Goal: Task Accomplishment & Management: Manage account settings

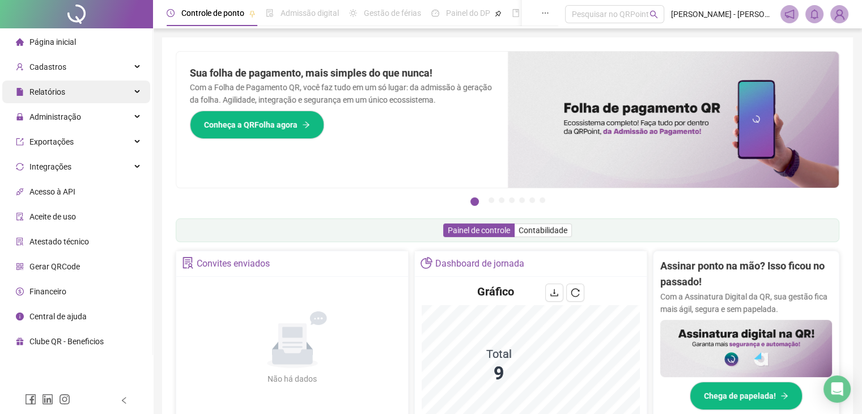
click at [46, 92] on span "Relatórios" at bounding box center [47, 91] width 36 height 9
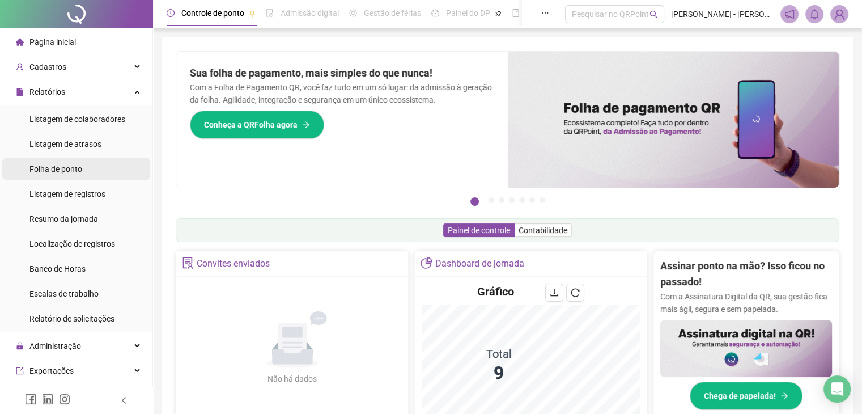
click at [45, 173] on span "Folha de ponto" at bounding box center [55, 168] width 53 height 9
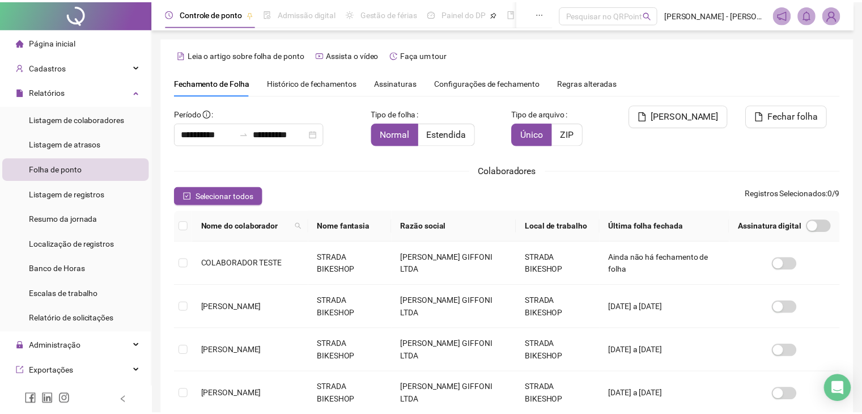
scroll to position [25, 0]
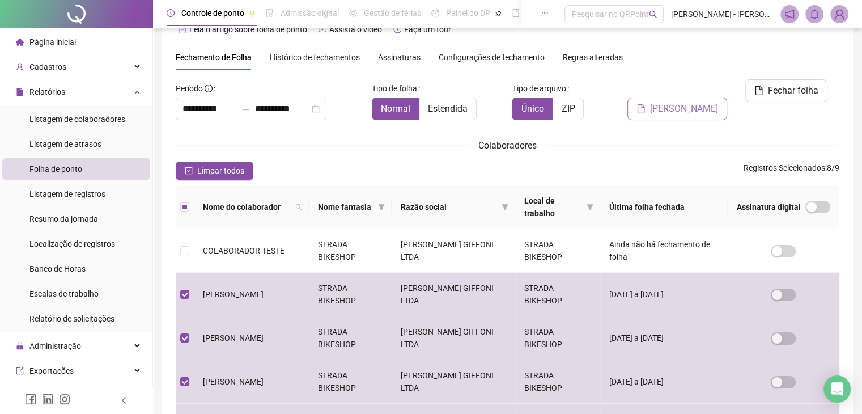
click at [687, 102] on span "[PERSON_NAME]" at bounding box center [684, 109] width 68 height 14
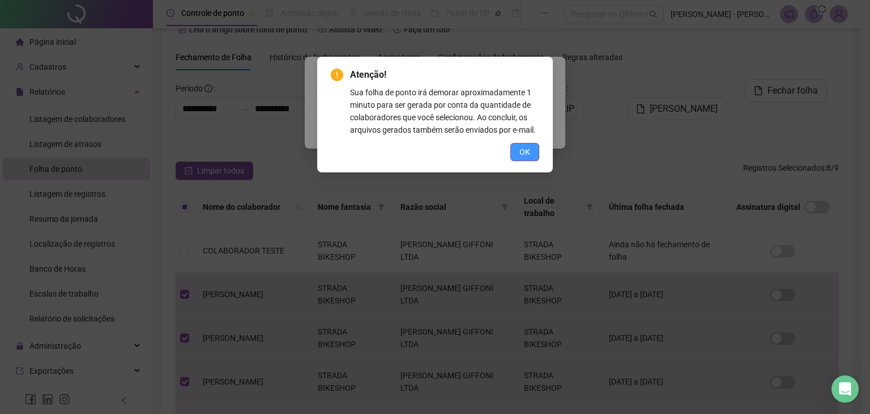
click at [528, 150] on span "OK" at bounding box center [525, 152] width 11 height 12
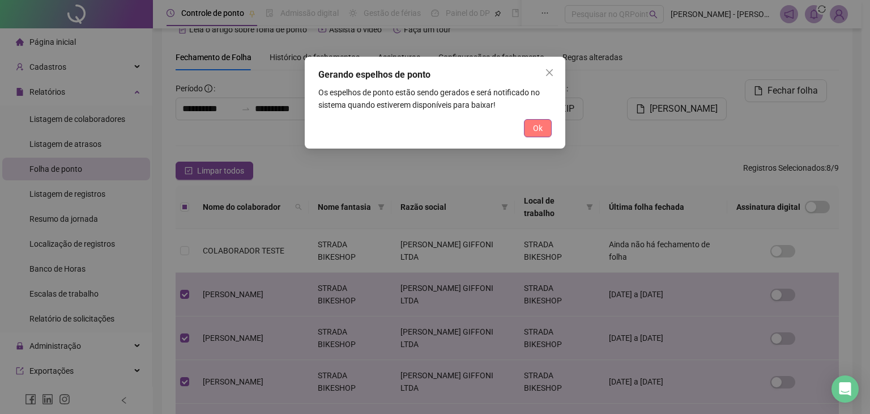
click at [544, 130] on button "Ok" at bounding box center [538, 128] width 28 height 18
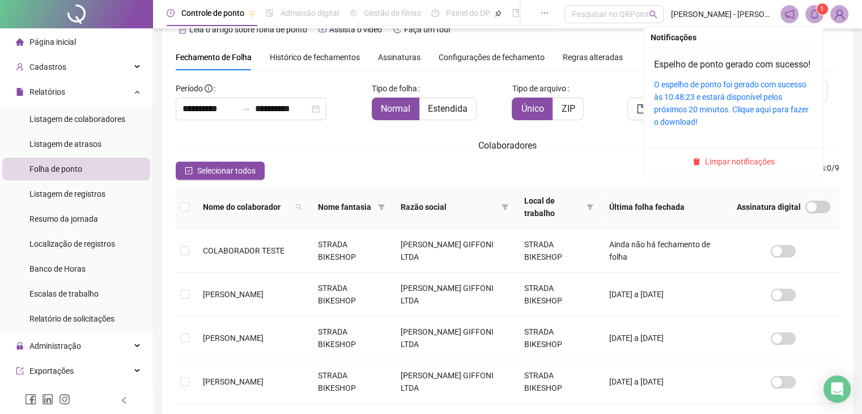
click at [820, 8] on span "1" at bounding box center [822, 9] width 4 height 8
click at [715, 114] on link "O espelho de ponto foi gerado com sucesso às 10:48:23 e estará disponível pelos…" at bounding box center [731, 103] width 155 height 46
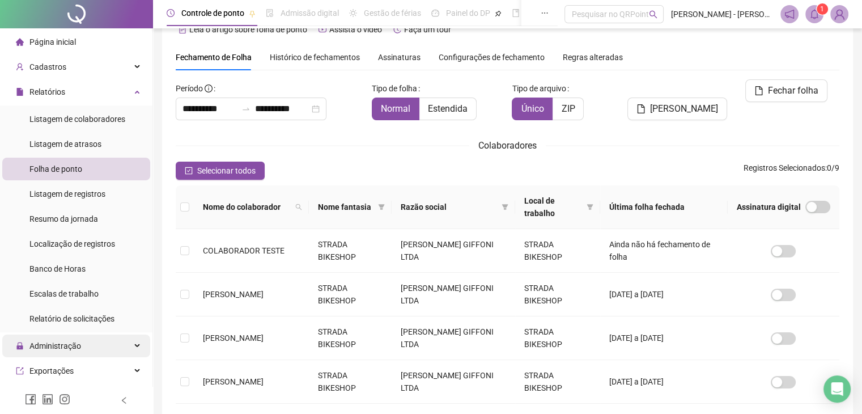
click at [61, 347] on span "Administração" at bounding box center [55, 345] width 52 height 9
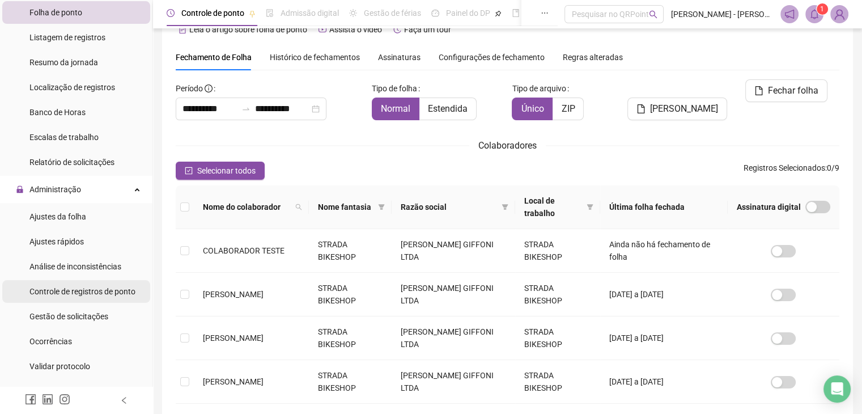
scroll to position [227, 0]
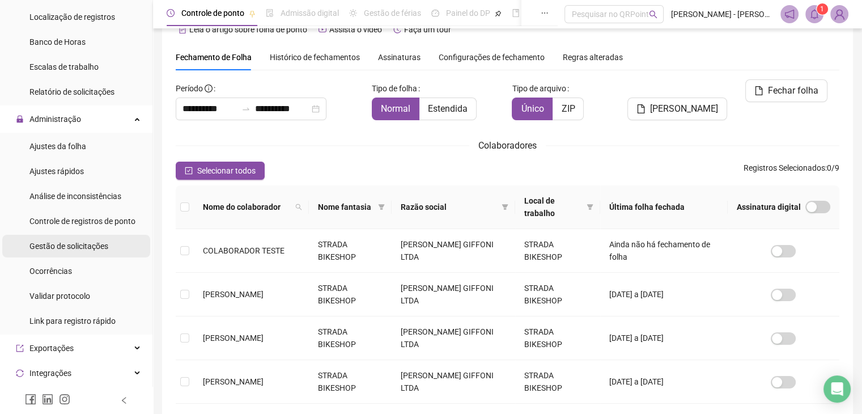
click at [80, 244] on span "Gestão de solicitações" at bounding box center [68, 245] width 79 height 9
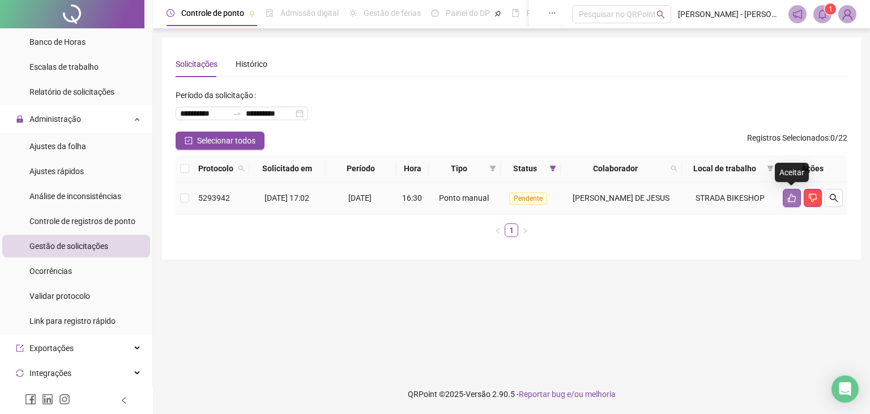
click at [791, 196] on icon "like" at bounding box center [792, 197] width 9 height 9
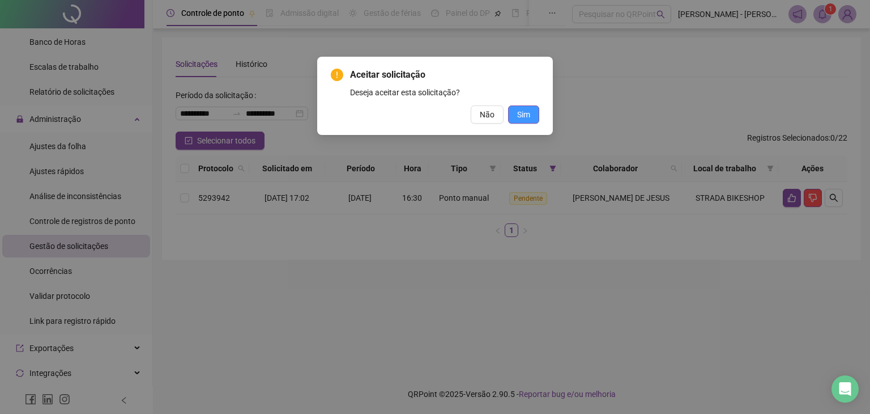
click at [523, 118] on span "Sim" at bounding box center [523, 114] width 13 height 12
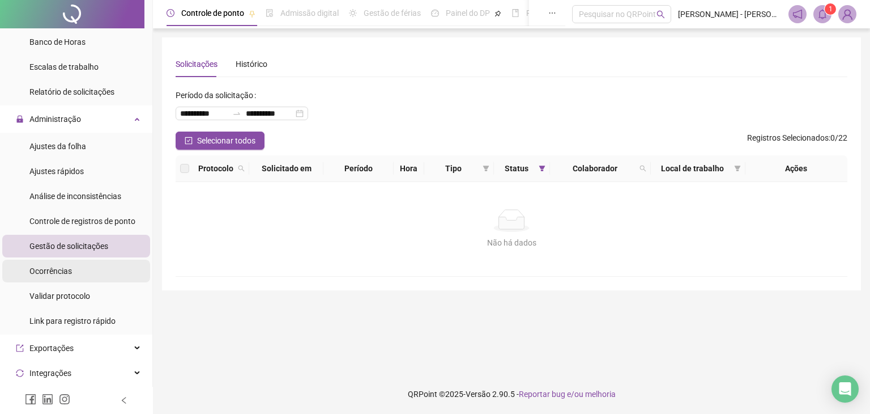
click at [44, 268] on span "Ocorrências" at bounding box center [50, 270] width 43 height 9
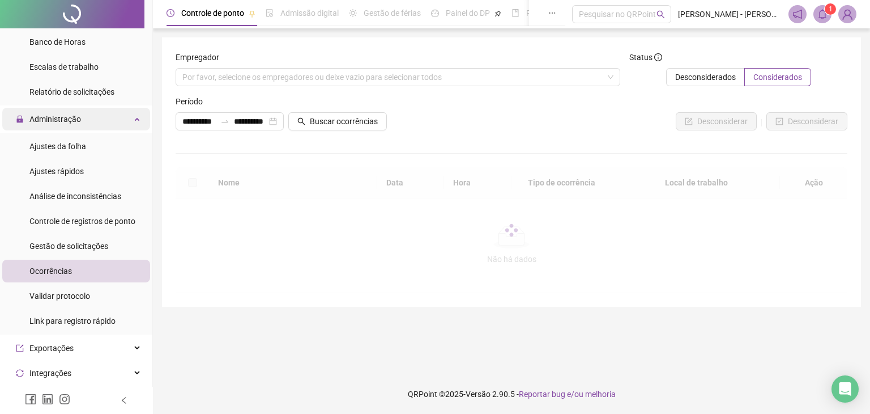
click at [122, 114] on div "Administração" at bounding box center [76, 119] width 148 height 23
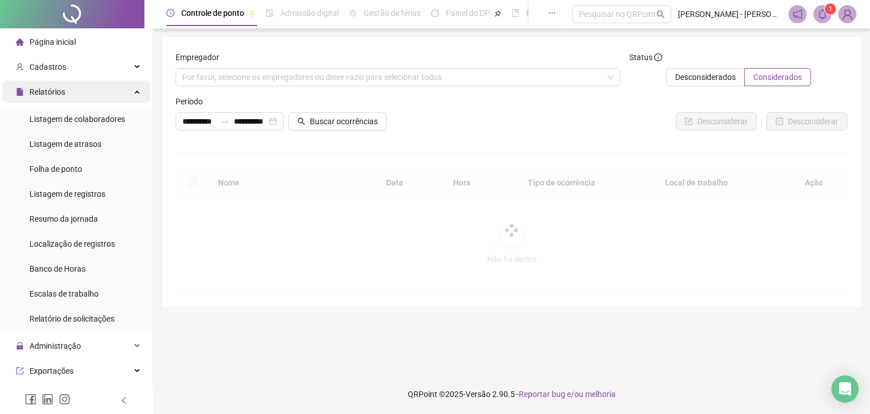
click at [125, 88] on div "Relatórios" at bounding box center [76, 91] width 148 height 23
